Goal: Information Seeking & Learning: Learn about a topic

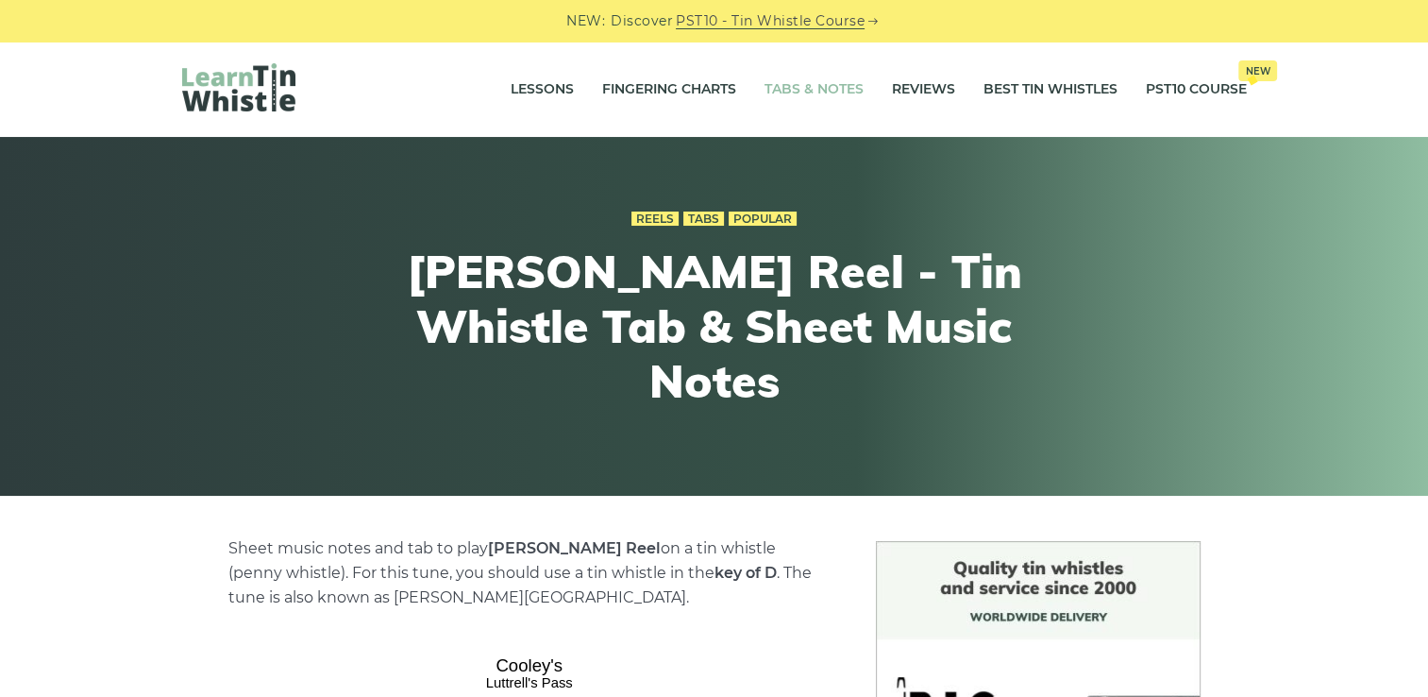
click at [807, 96] on link "Tabs & Notes" at bounding box center [814, 89] width 99 height 47
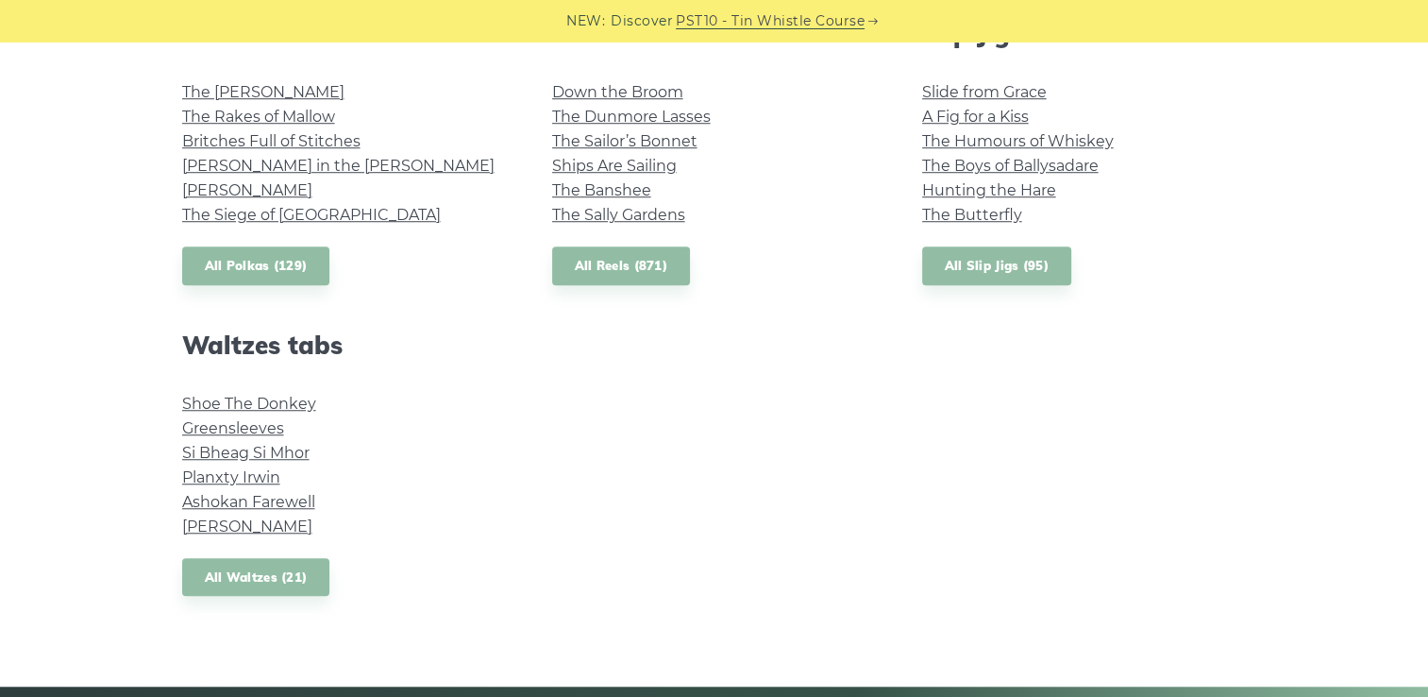
scroll to position [1510, 0]
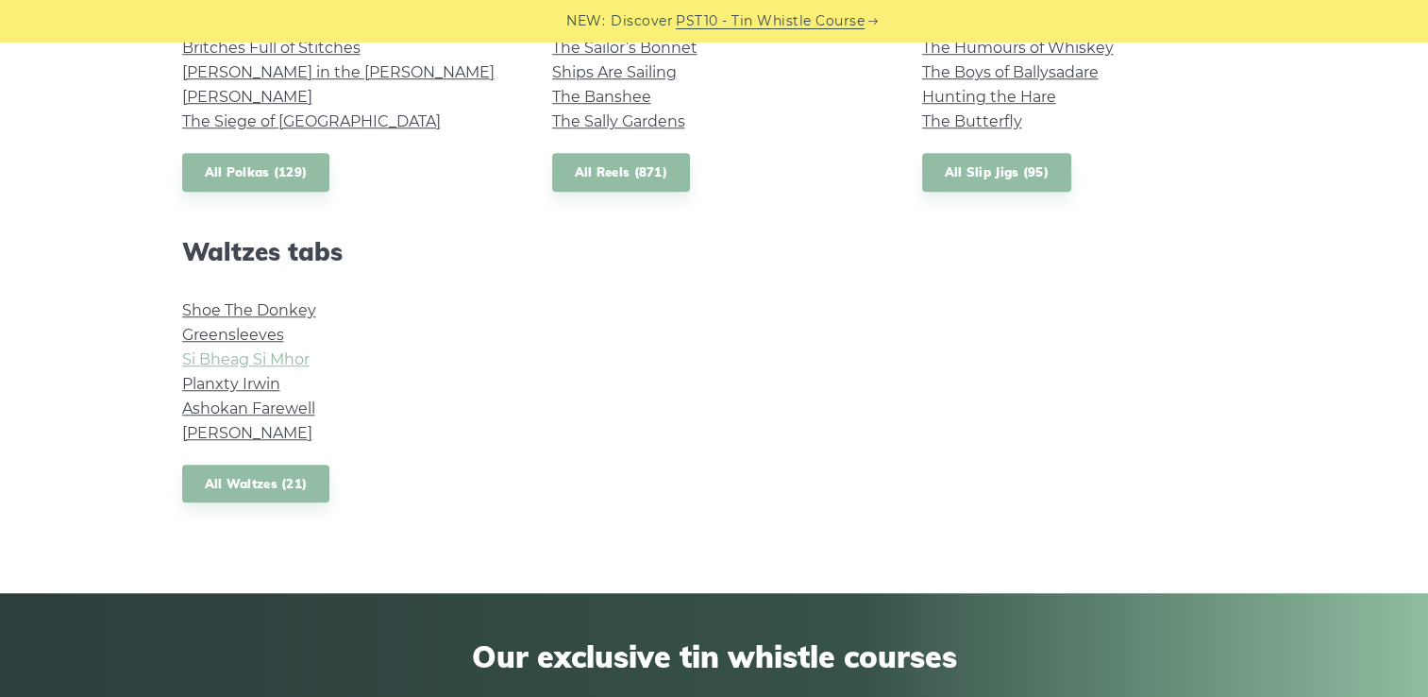
click at [274, 362] on link "Si­ Bheag Si­ Mhor" at bounding box center [245, 359] width 127 height 18
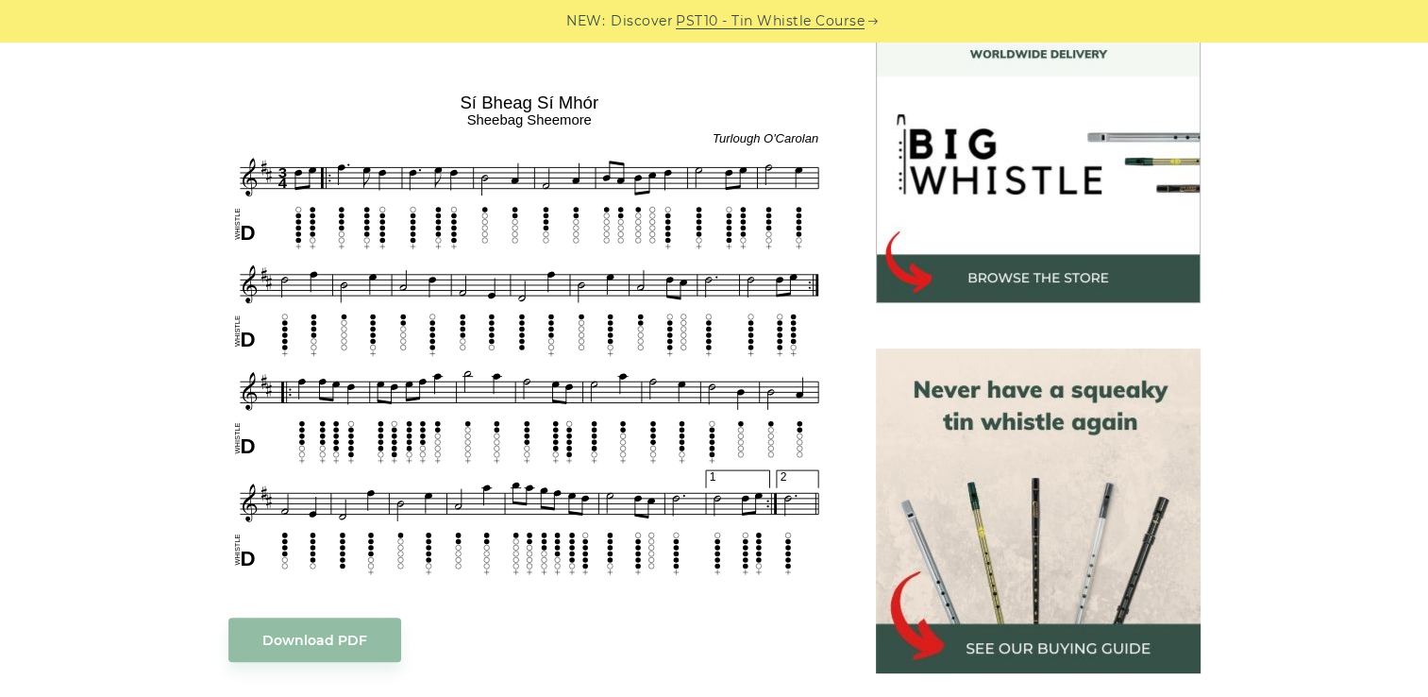
scroll to position [566, 0]
